Goal: Transaction & Acquisition: Download file/media

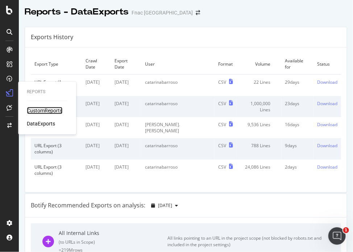
click at [36, 109] on div "CustomReports" at bounding box center [45, 110] width 36 height 7
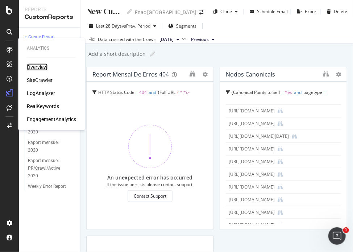
click at [42, 67] on div "Overview" at bounding box center [37, 66] width 21 height 7
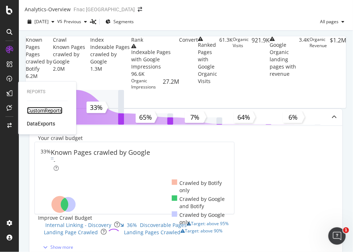
click at [49, 113] on div "CustomReports" at bounding box center [45, 110] width 36 height 7
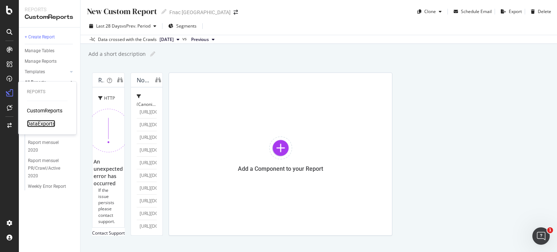
click at [46, 122] on div "DataExports" at bounding box center [41, 123] width 28 height 7
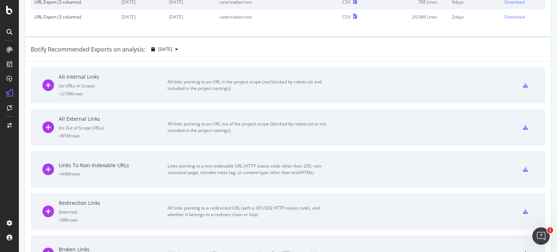
scroll to position [167, 0]
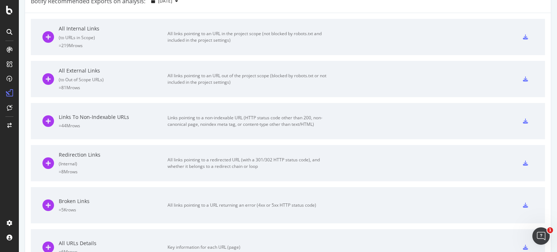
click at [353, 162] on icon at bounding box center [525, 163] width 5 height 5
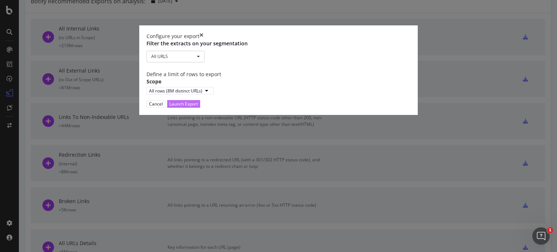
click at [198, 107] on div "Launch Export" at bounding box center [183, 103] width 29 height 7
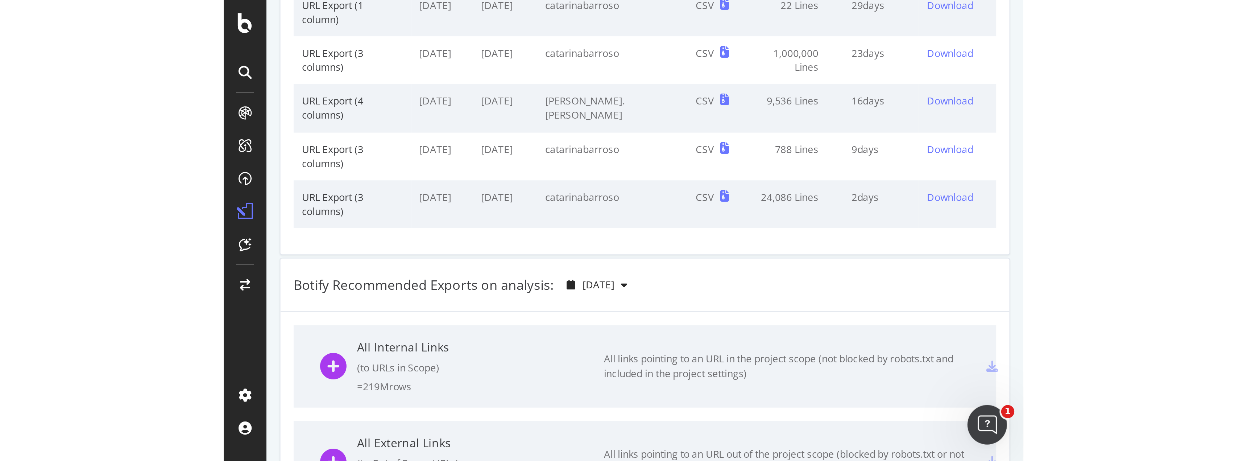
scroll to position [96, 0]
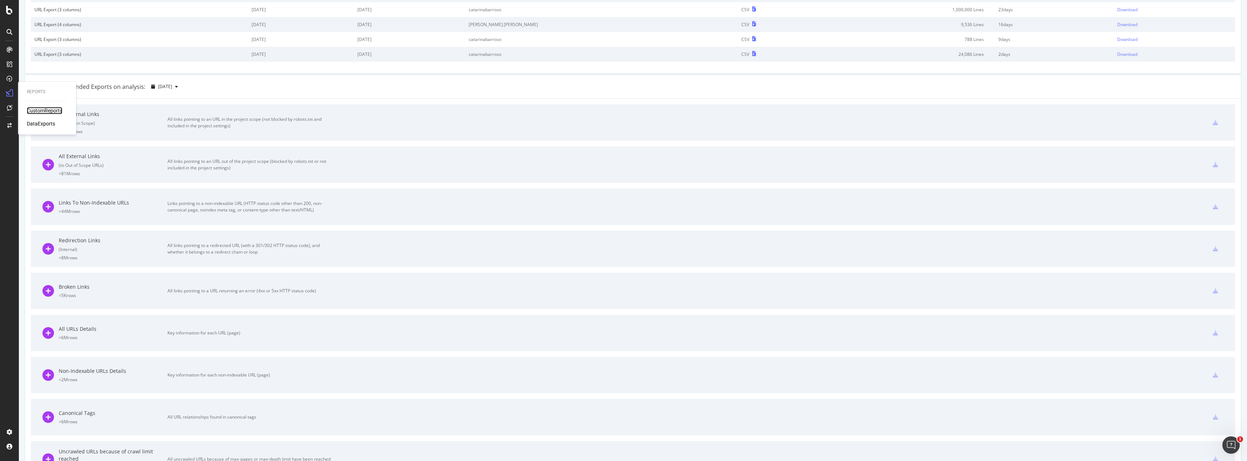
click at [37, 110] on div "CustomReports" at bounding box center [45, 110] width 36 height 7
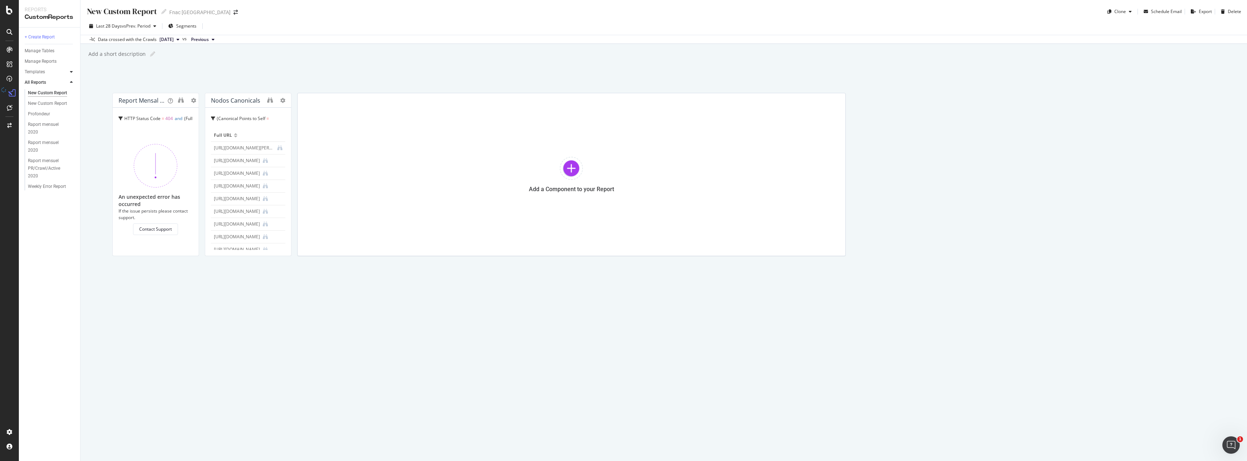
click at [72, 70] on icon at bounding box center [71, 72] width 3 height 4
click at [37, 125] on div "DataExports" at bounding box center [41, 128] width 28 height 7
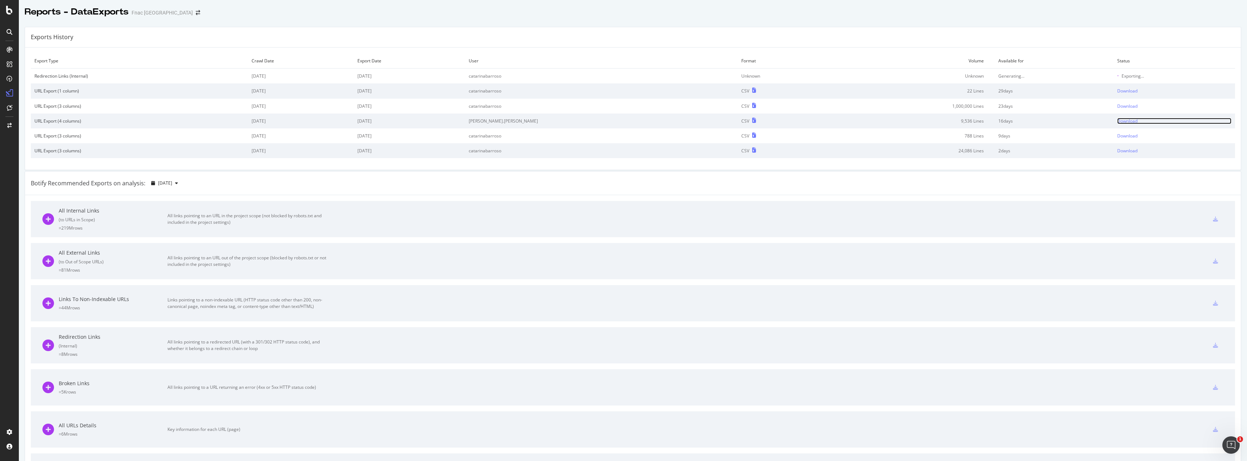
click at [353, 124] on div "Download" at bounding box center [1128, 121] width 20 height 6
click at [353, 187] on div "Botify Recommended Exports on analysis: [DATE]" at bounding box center [633, 184] width 1216 height 24
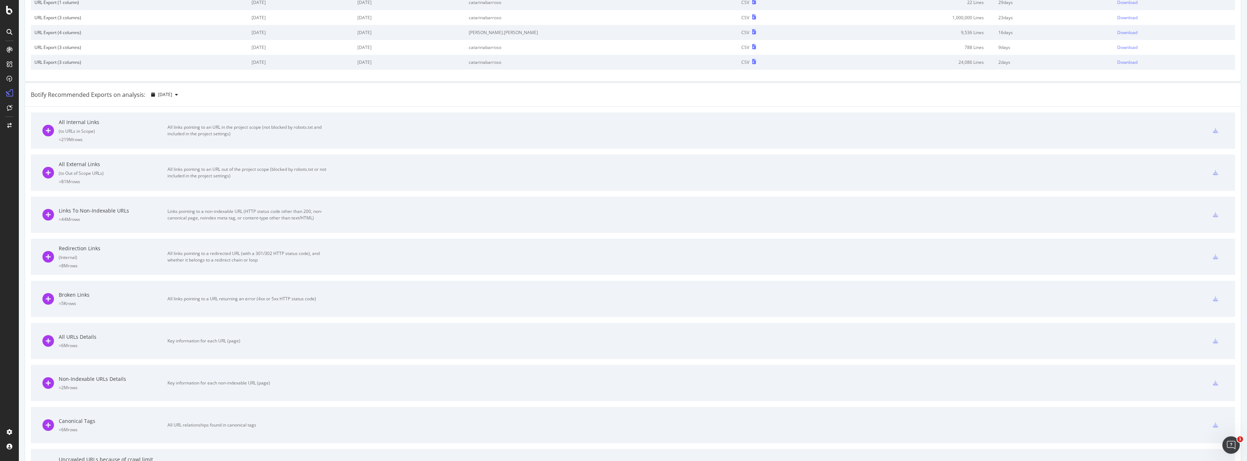
scroll to position [73, 0]
